Goal: Find specific page/section: Find specific page/section

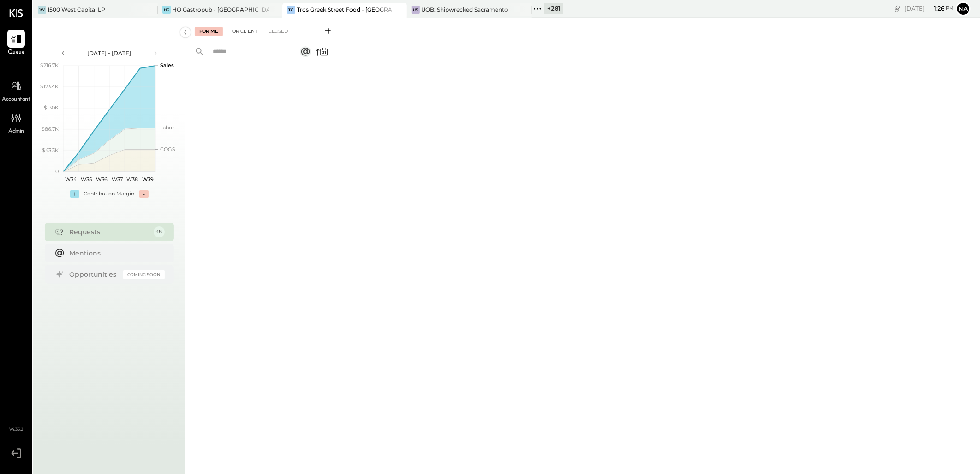
click at [246, 27] on div "For Client" at bounding box center [243, 31] width 37 height 9
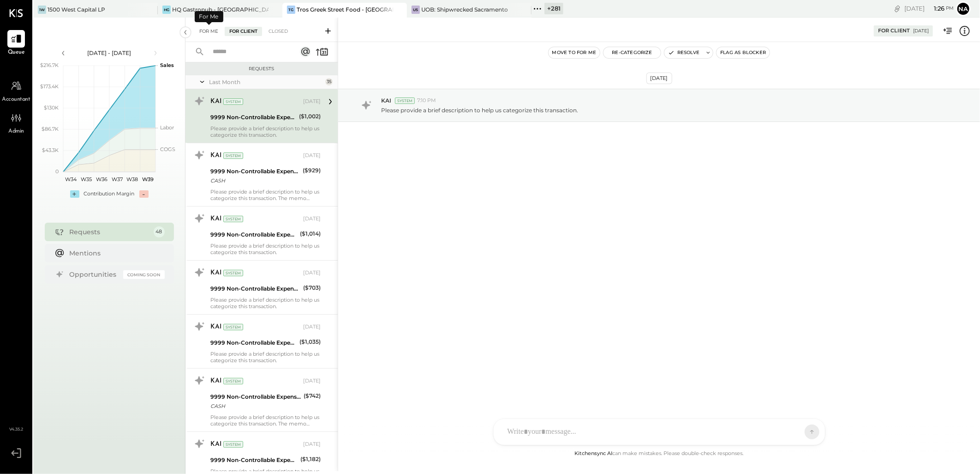
click at [211, 29] on div "For Me" at bounding box center [209, 31] width 28 height 9
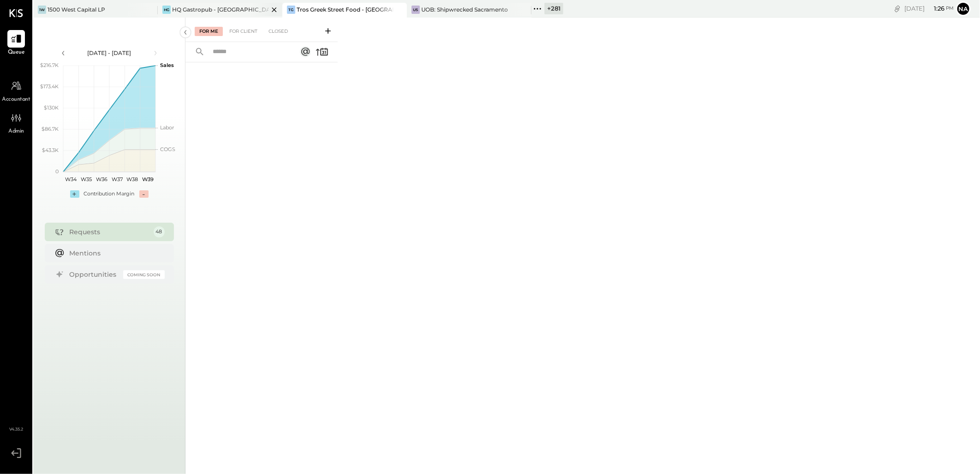
click at [240, 3] on div "HG HQ Gastropub - [GEOGRAPHIC_DATA]" at bounding box center [220, 10] width 125 height 15
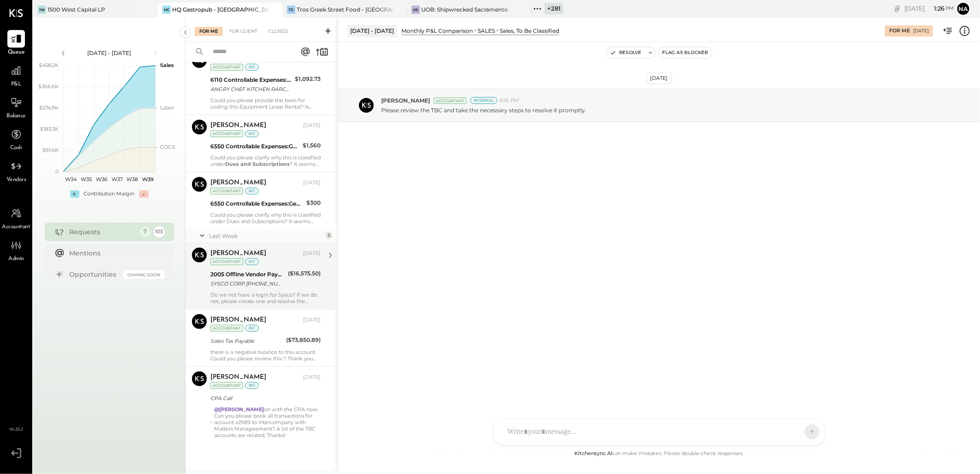
scroll to position [98, 0]
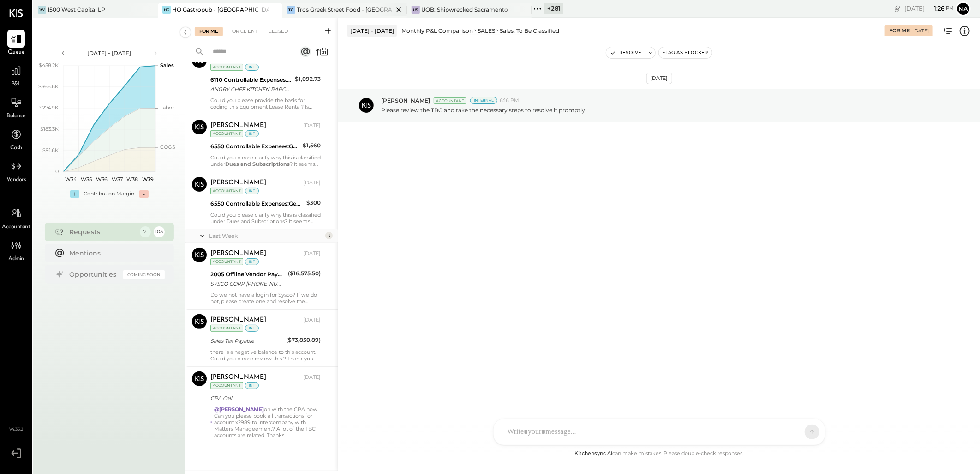
click at [343, 12] on div "Tros Greek Street Food - [GEOGRAPHIC_DATA]" at bounding box center [345, 10] width 96 height 8
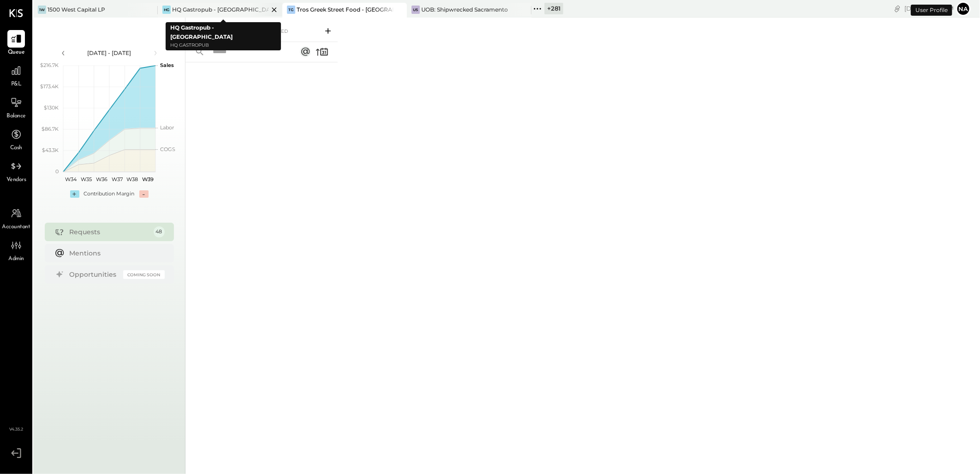
click at [271, 6] on icon at bounding box center [275, 9] width 12 height 11
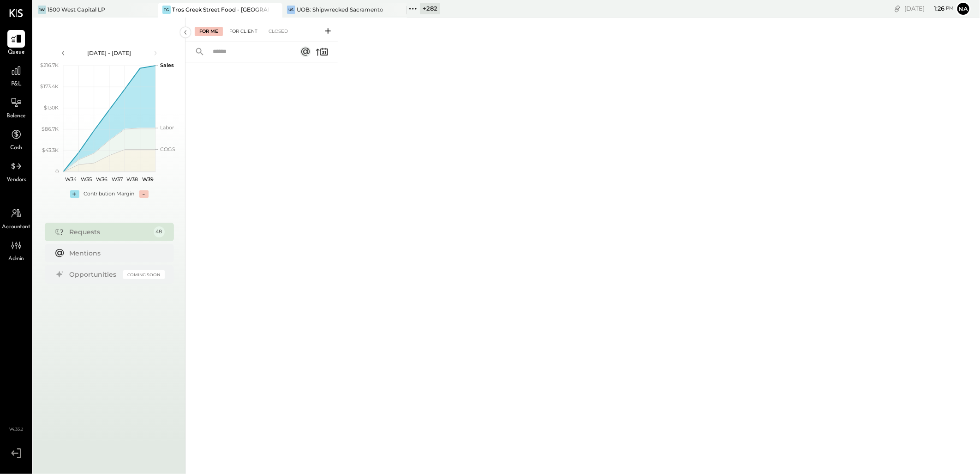
drag, startPoint x: 242, startPoint y: 29, endPoint x: 258, endPoint y: 19, distance: 18.4
click at [241, 29] on div "For Client" at bounding box center [243, 31] width 37 height 9
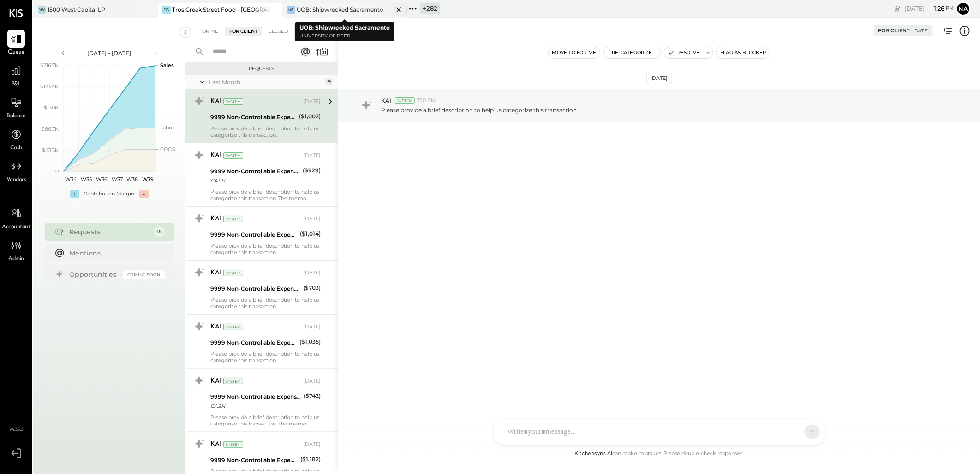
click at [397, 8] on icon at bounding box center [398, 9] width 5 height 5
click at [306, 7] on div "+ 283" at bounding box center [305, 9] width 20 height 12
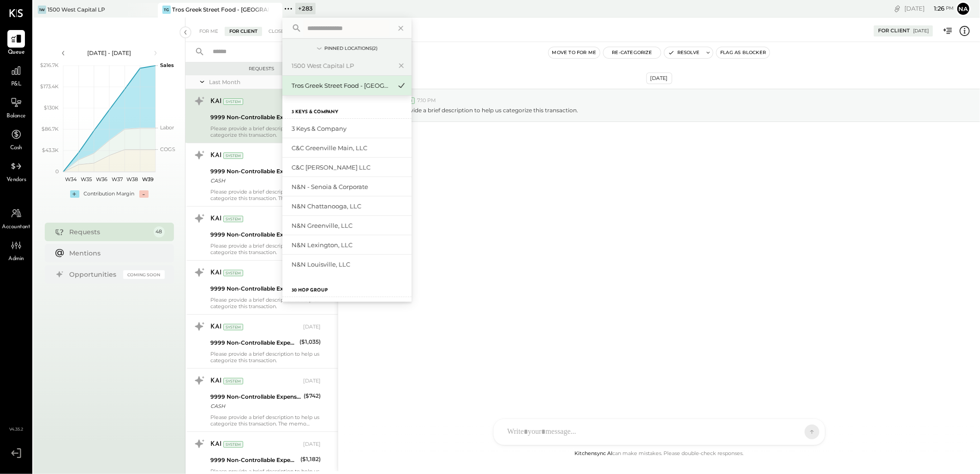
click at [324, 24] on input "text" at bounding box center [347, 28] width 86 height 17
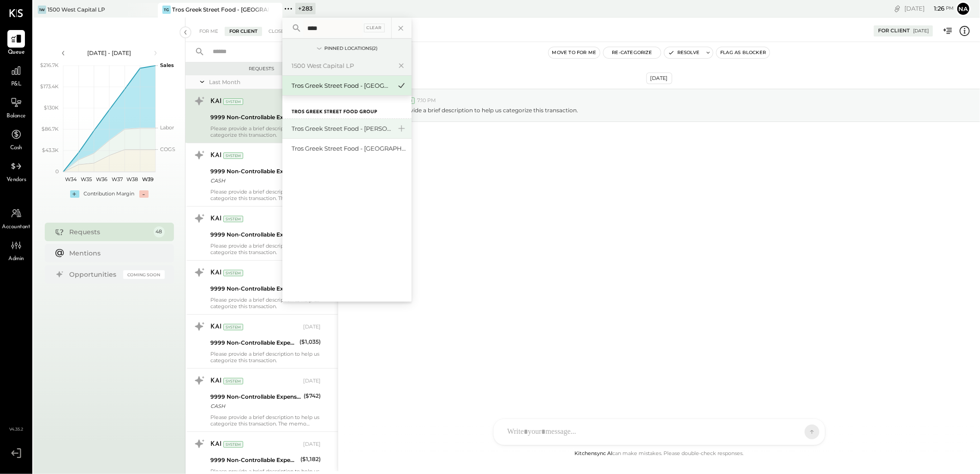
type input "****"
click at [363, 128] on div "Tros Greek Street Food - [PERSON_NAME]" at bounding box center [342, 128] width 100 height 9
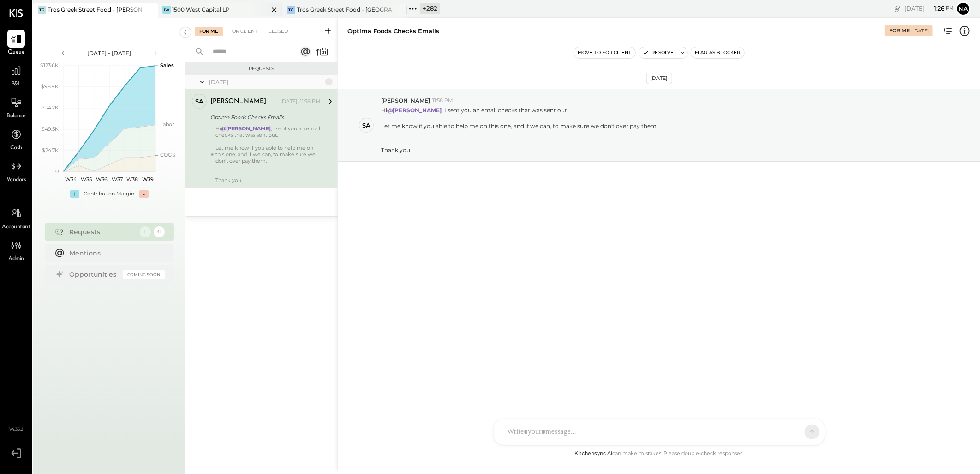
click at [273, 10] on icon at bounding box center [275, 9] width 12 height 11
click at [247, 27] on div "For Client" at bounding box center [243, 31] width 37 height 9
